Goal: Navigation & Orientation: Find specific page/section

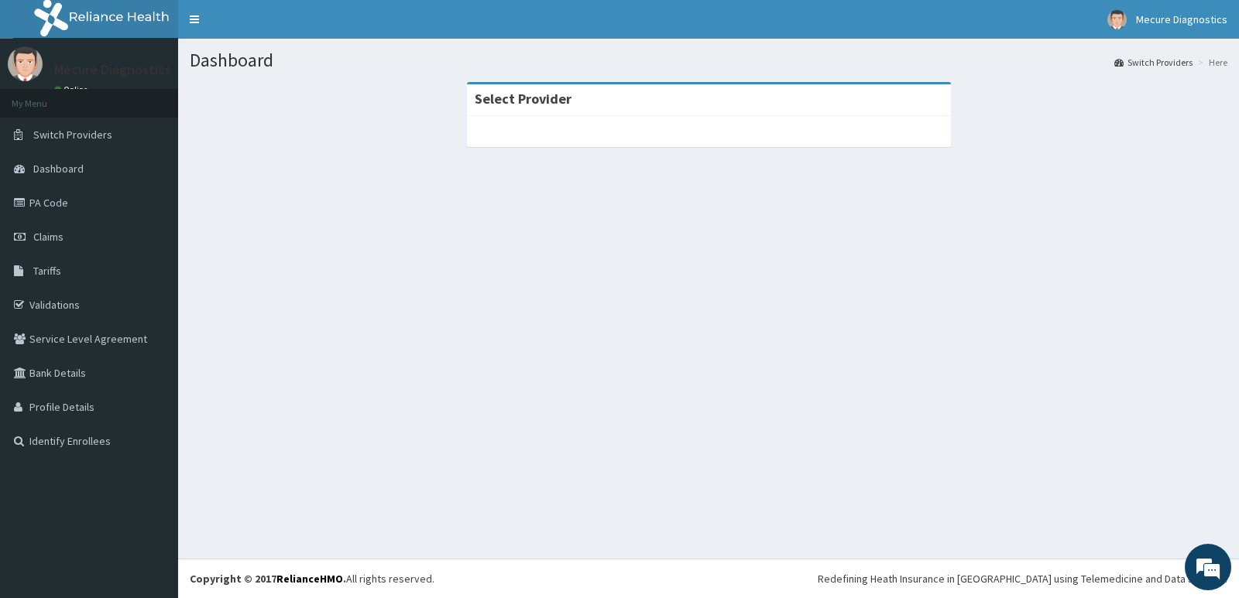
click at [1147, 55] on ol "Switch Providers Here" at bounding box center [1170, 62] width 121 height 24
click at [1149, 62] on link "Switch Providers" at bounding box center [1153, 62] width 78 height 13
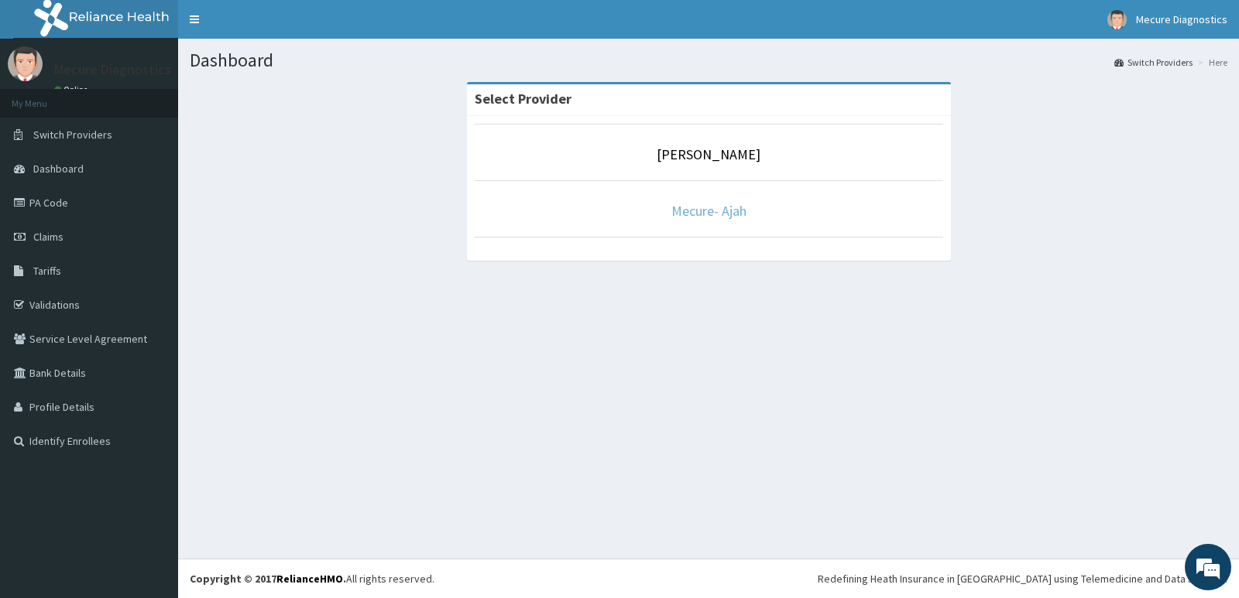
click at [710, 211] on link "Mecure- Ajah" at bounding box center [708, 211] width 75 height 18
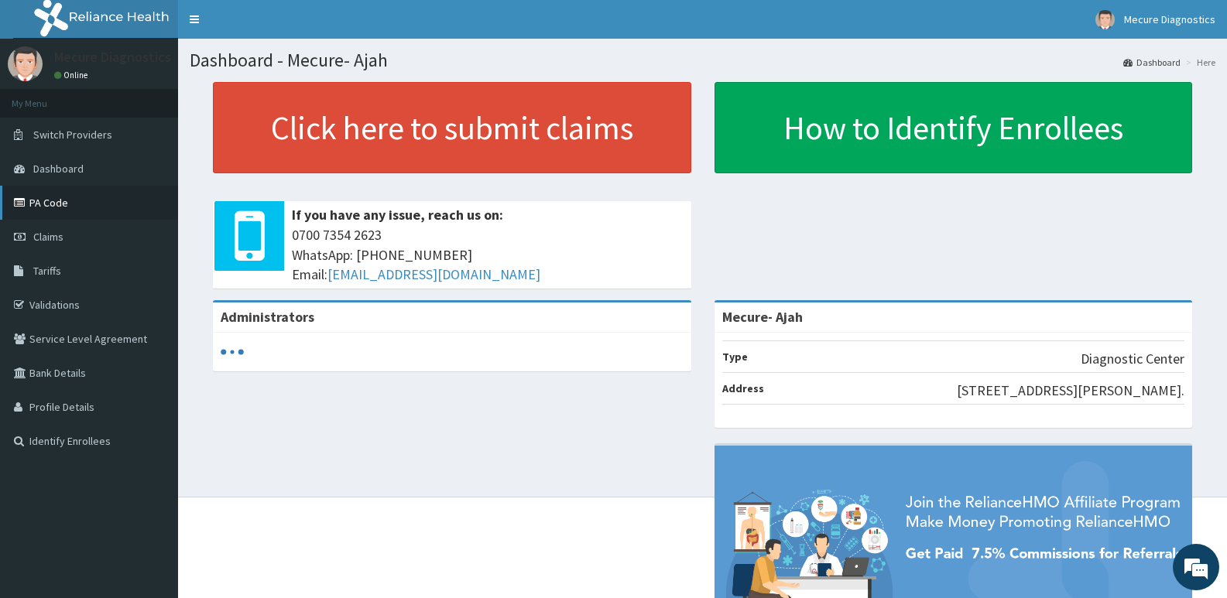
click at [62, 204] on link "PA Code" at bounding box center [89, 203] width 178 height 34
